Goal: Task Accomplishment & Management: Use online tool/utility

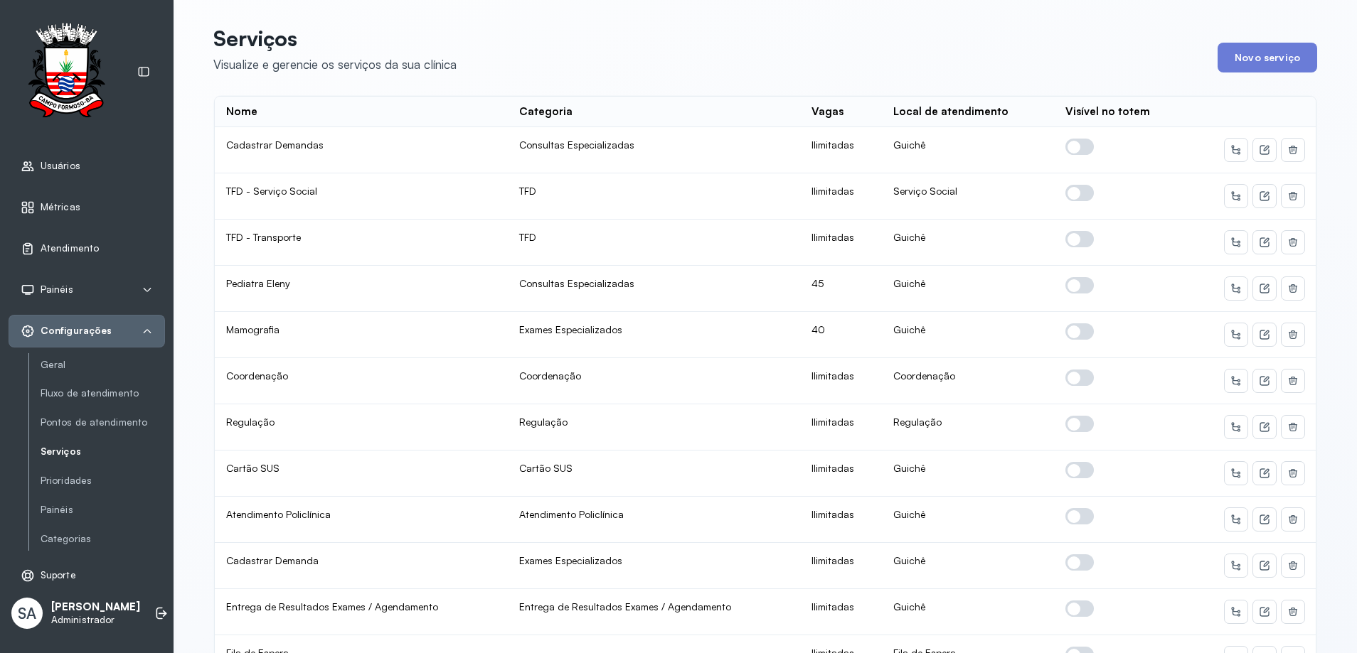
scroll to position [2, 0]
click at [72, 247] on span "Atendimento" at bounding box center [70, 248] width 58 height 12
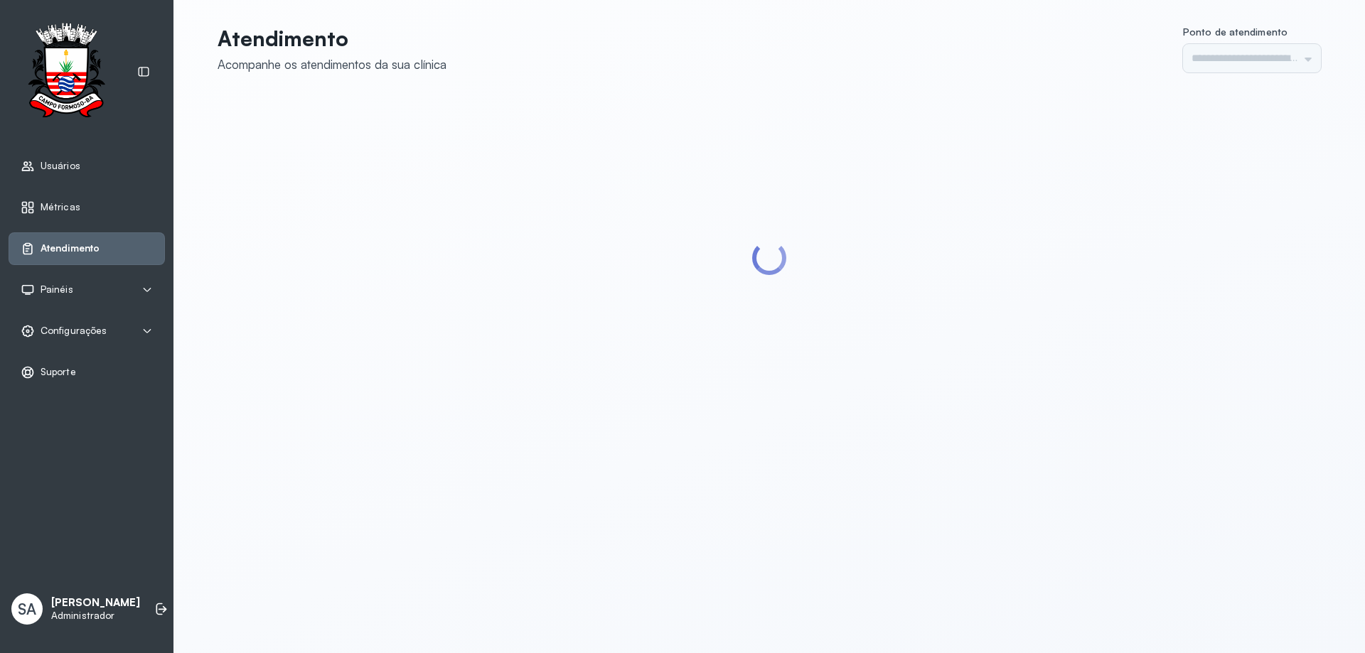
type input "******"
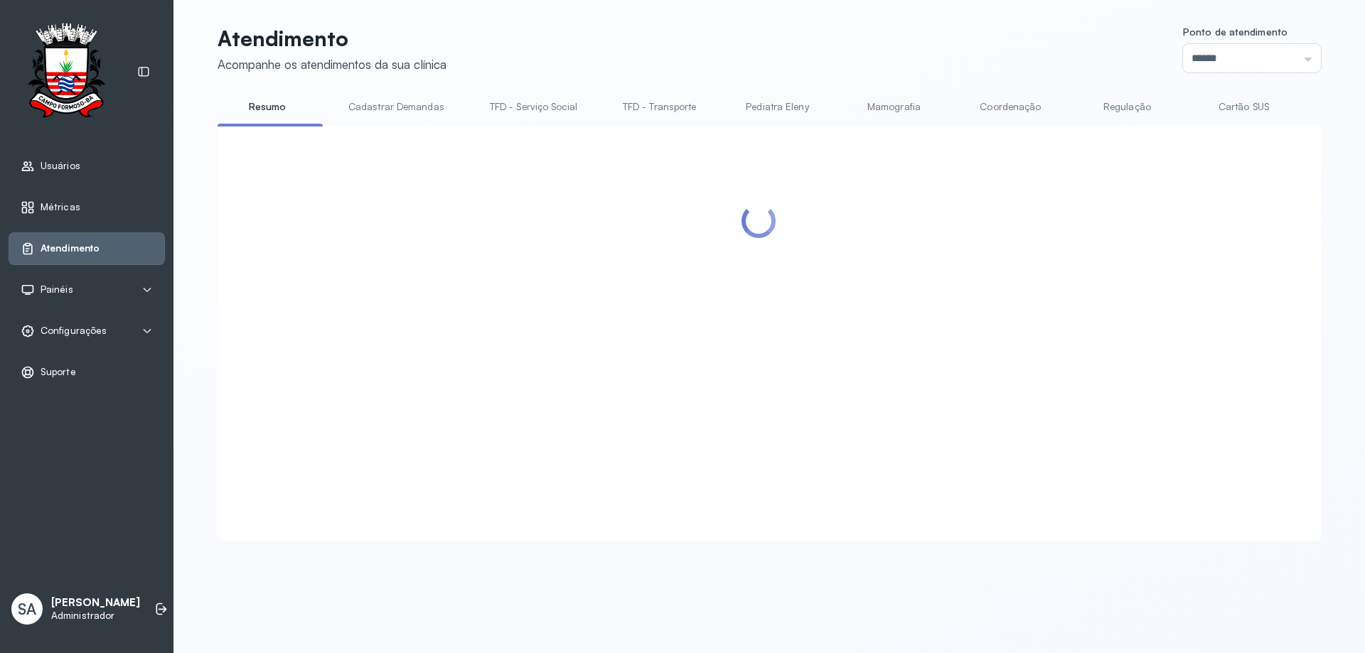
click at [1000, 109] on link "Coordenação" at bounding box center [1011, 106] width 100 height 23
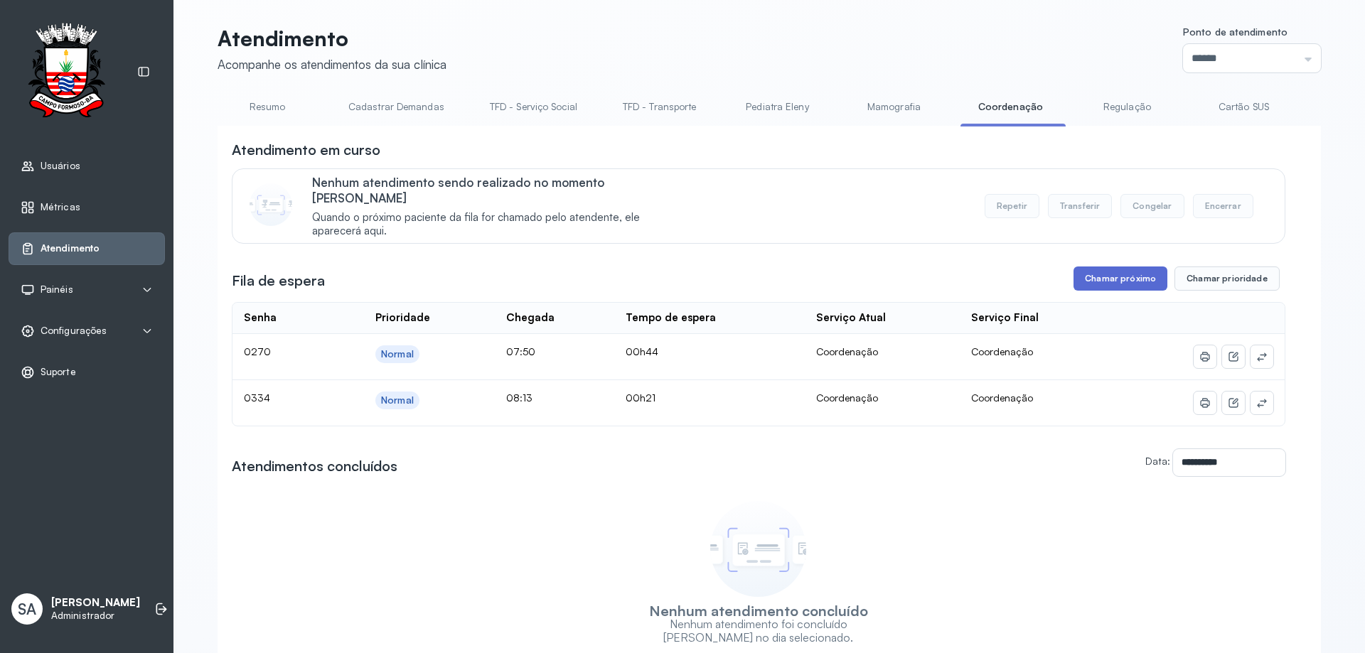
click at [1113, 267] on button "Chamar próximo" at bounding box center [1121, 279] width 94 height 24
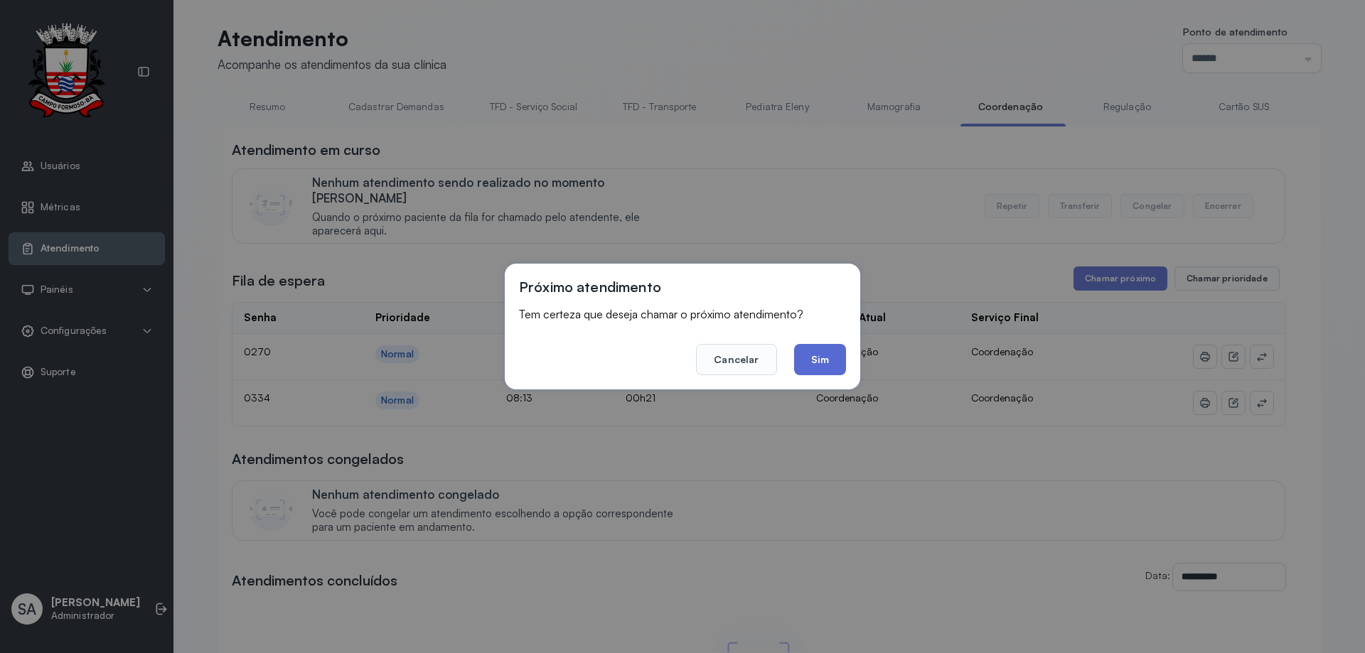
click at [805, 358] on button "Sim" at bounding box center [820, 359] width 52 height 31
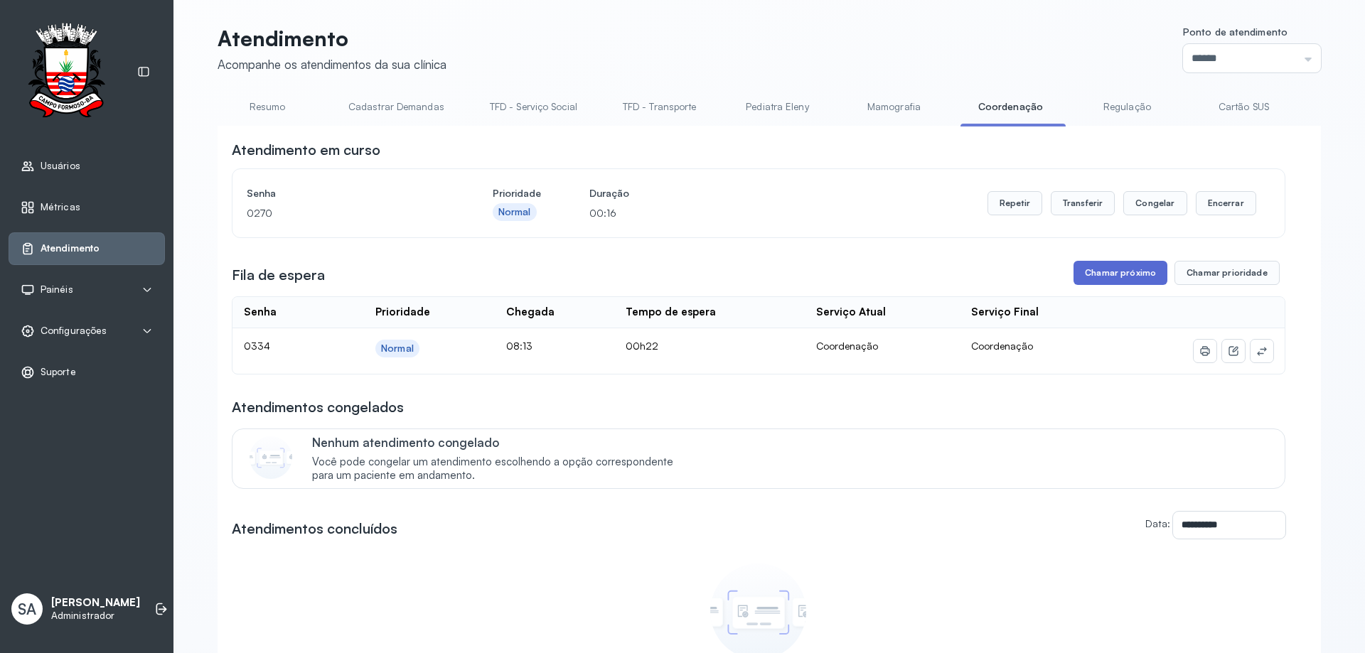
click at [1088, 271] on button "Chamar próximo" at bounding box center [1121, 273] width 94 height 24
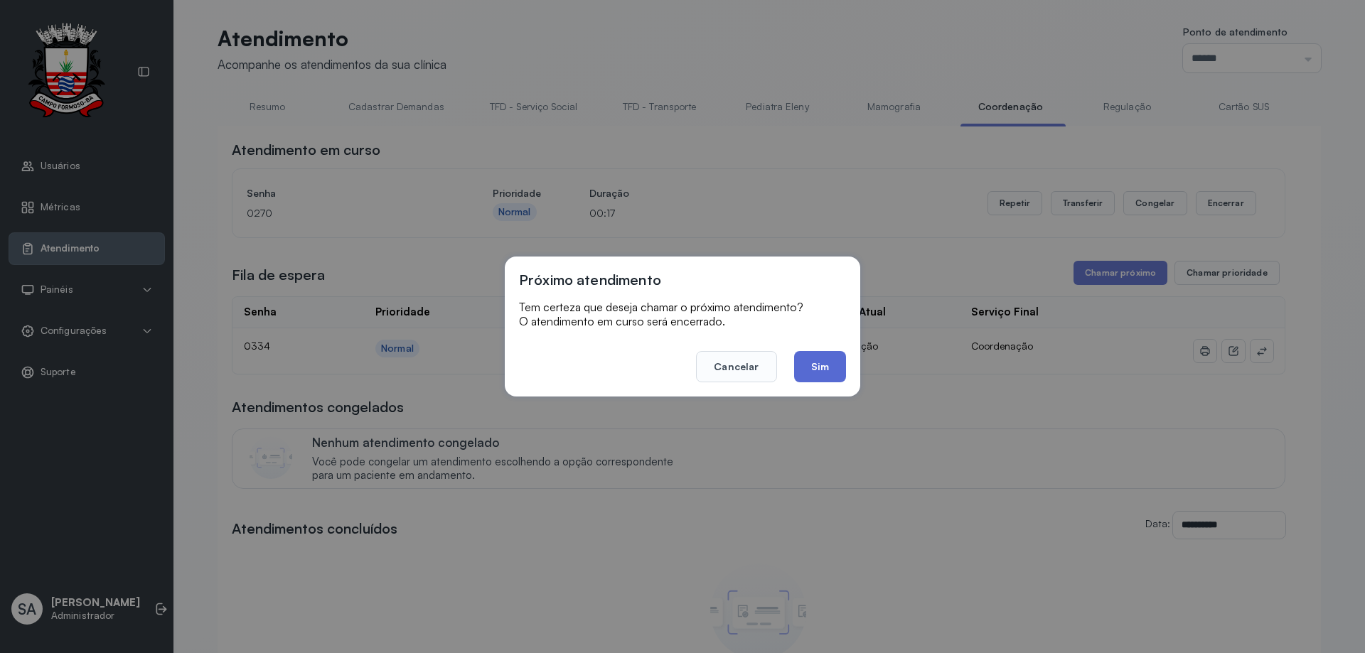
click at [804, 367] on button "Sim" at bounding box center [820, 366] width 52 height 31
